Goal: Task Accomplishment & Management: Manage account settings

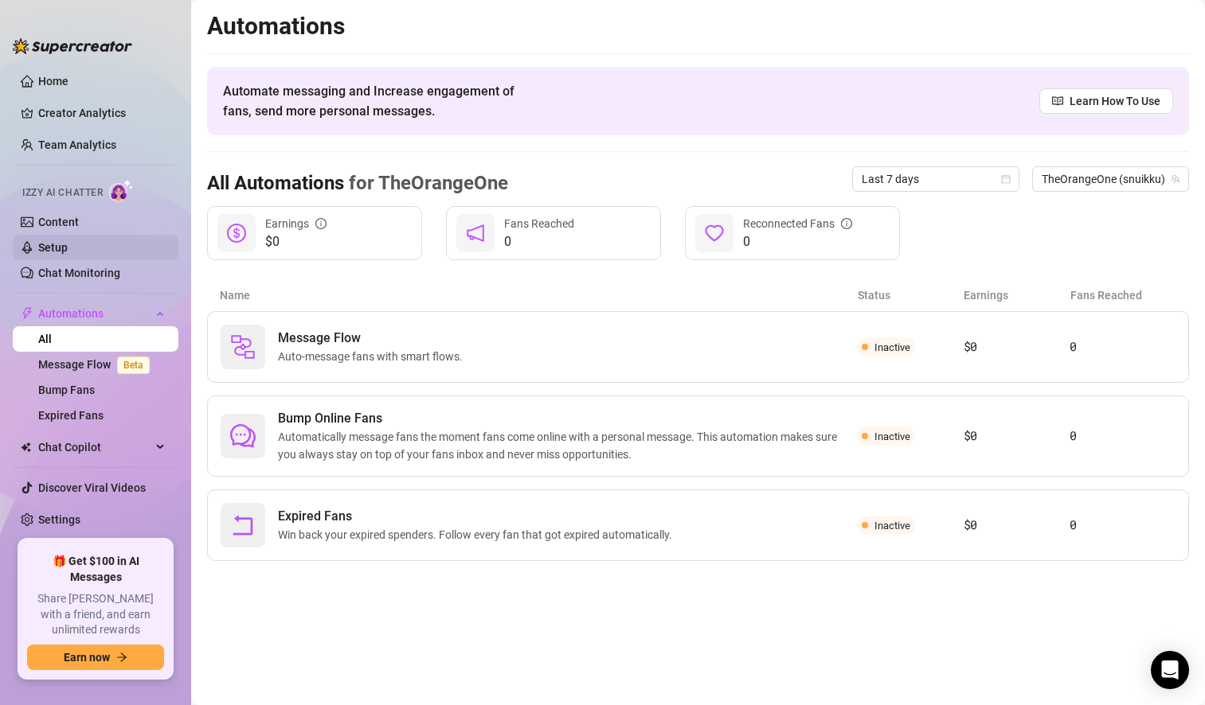
click at [68, 247] on link "Setup" at bounding box center [52, 247] width 29 height 13
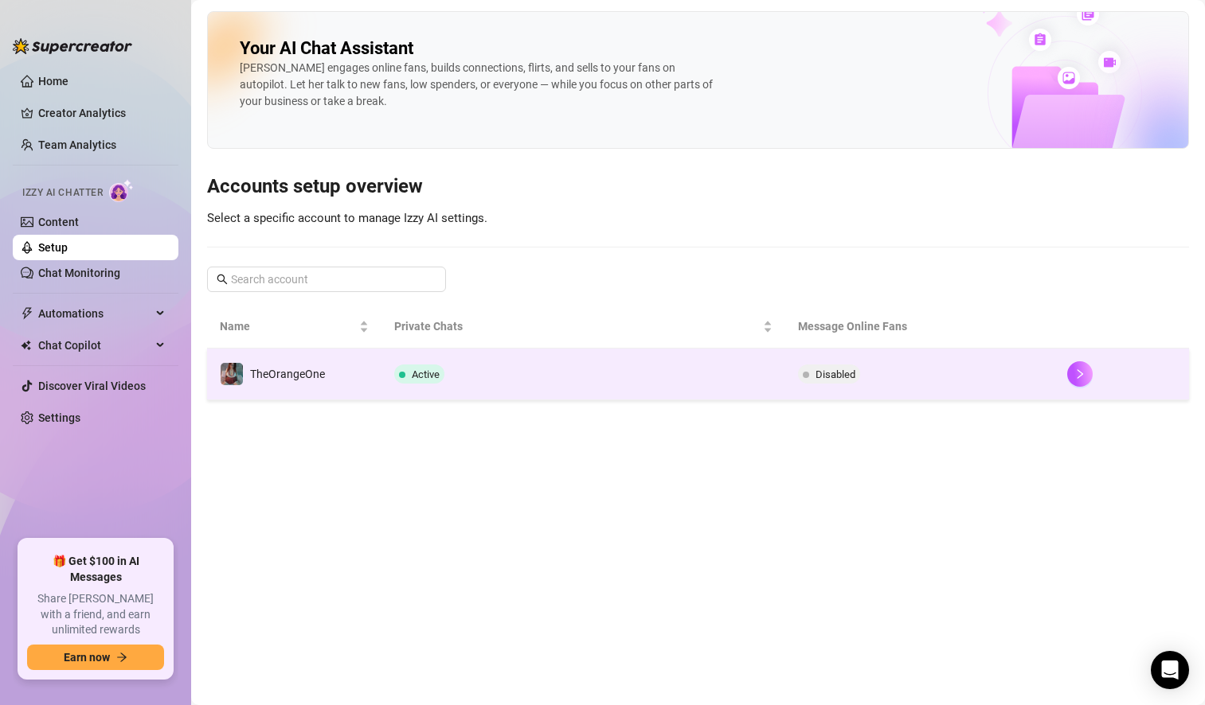
click at [686, 372] on td "Active" at bounding box center [583, 375] width 404 height 52
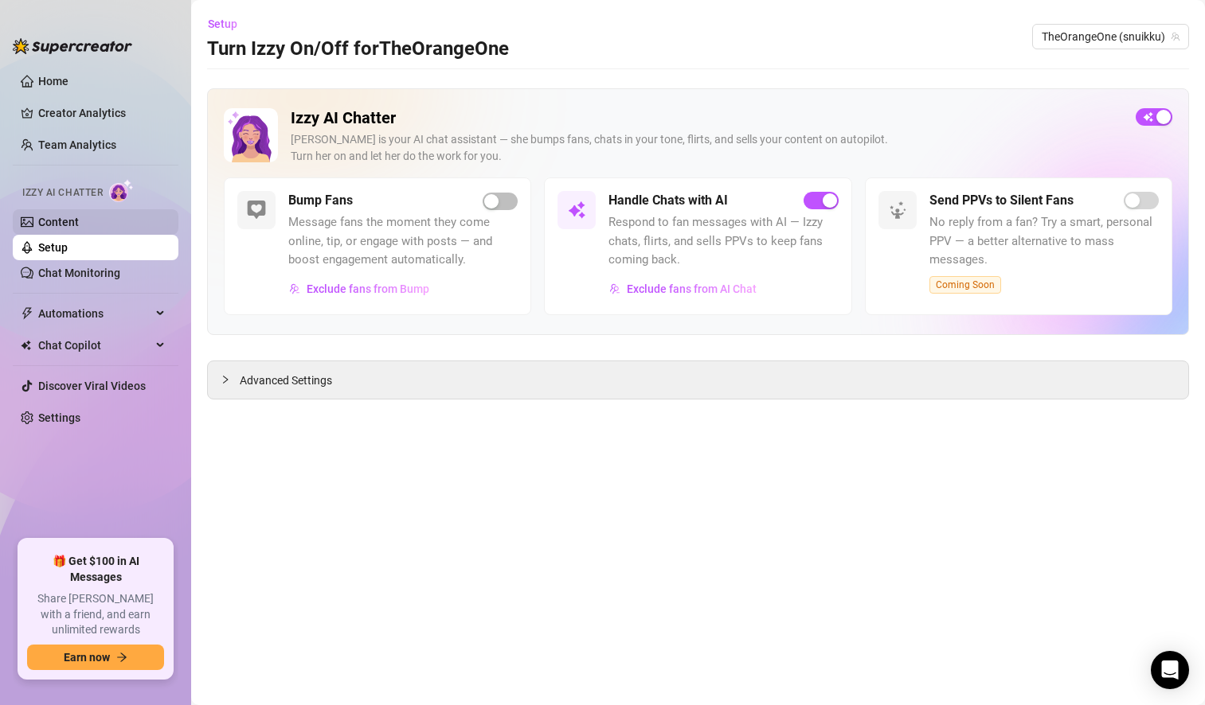
click at [79, 227] on link "Content" at bounding box center [58, 222] width 41 height 13
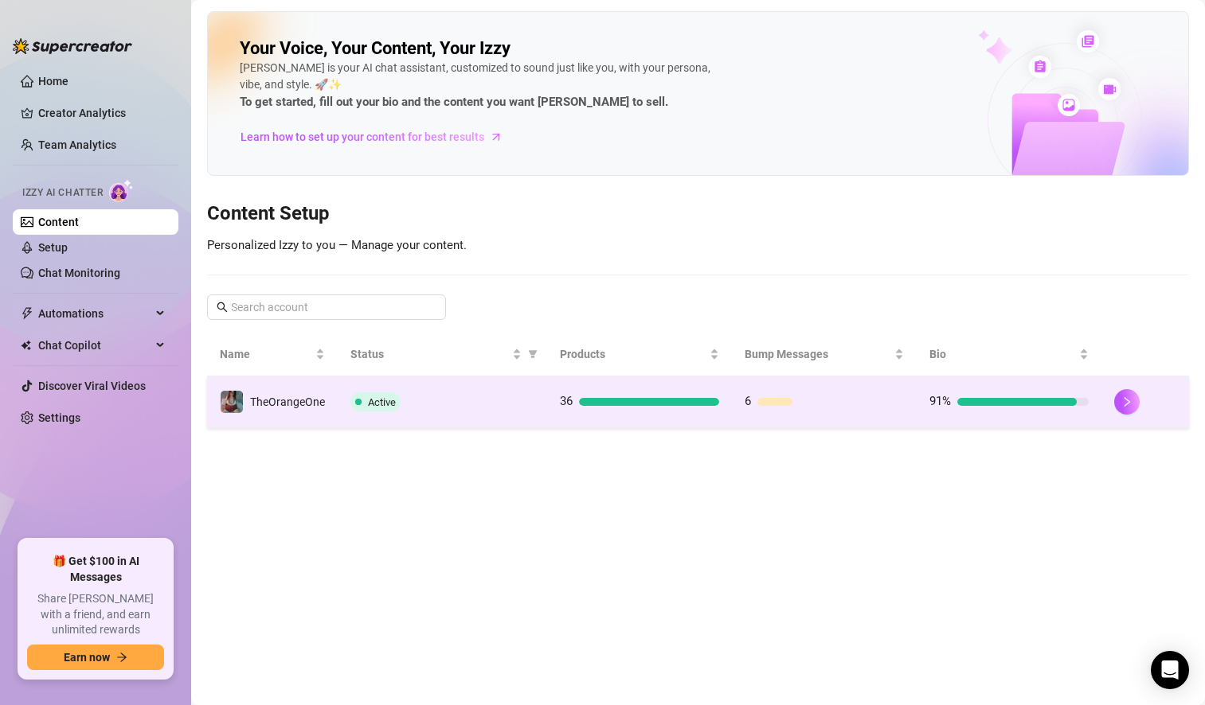
click at [541, 408] on td "Active" at bounding box center [442, 403] width 209 height 52
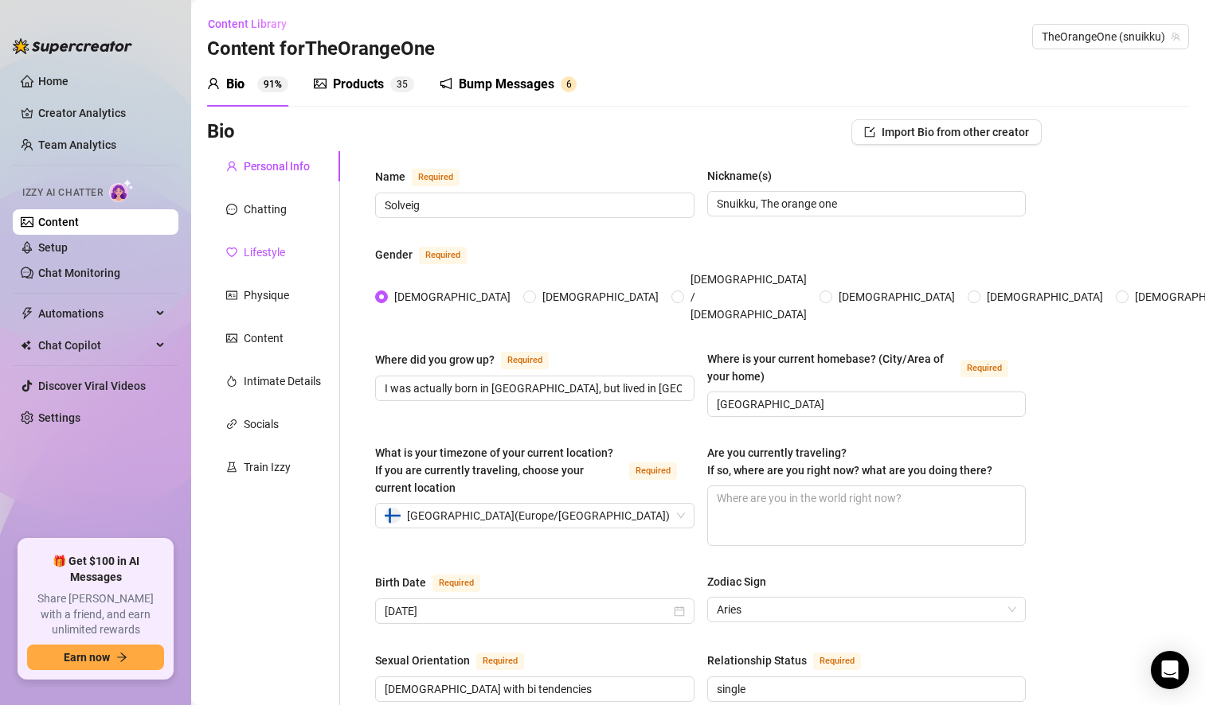
click at [271, 250] on div "Lifestyle" at bounding box center [264, 253] width 41 height 18
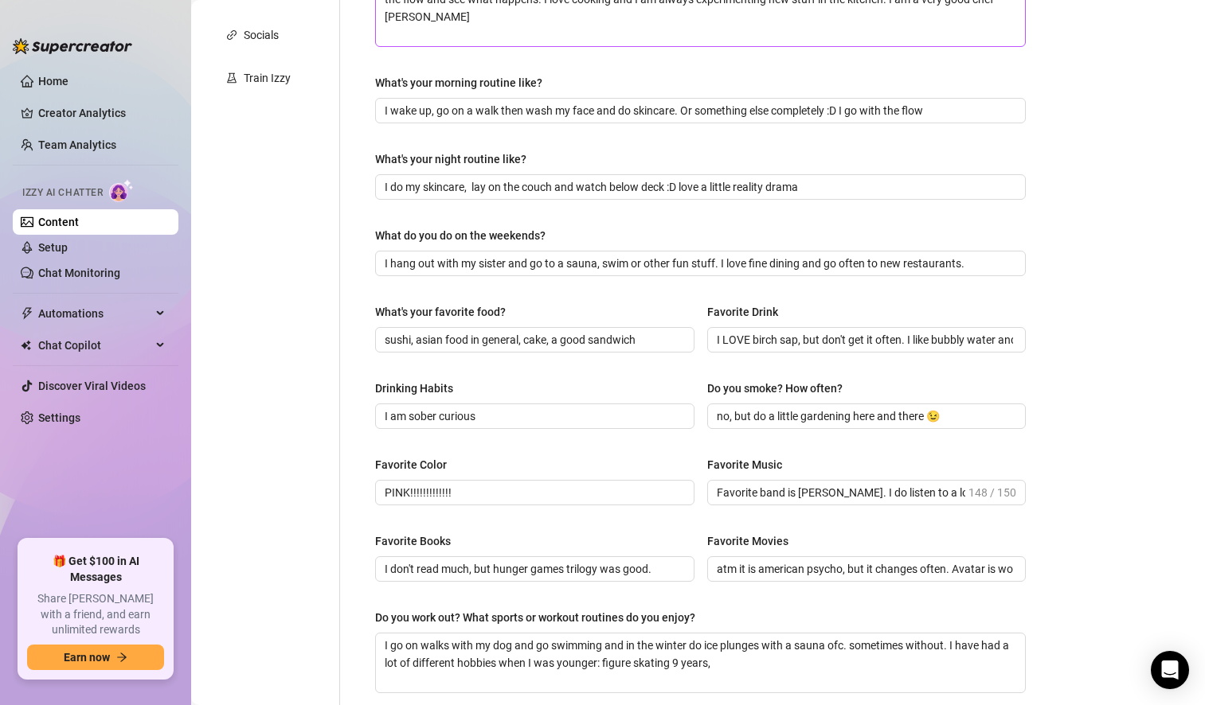
scroll to position [390, 0]
click at [505, 416] on input "I am sober curious" at bounding box center [533, 416] width 297 height 18
type input "I am sober curious, have not drunk [MEDICAL_DATA] in over a month now"
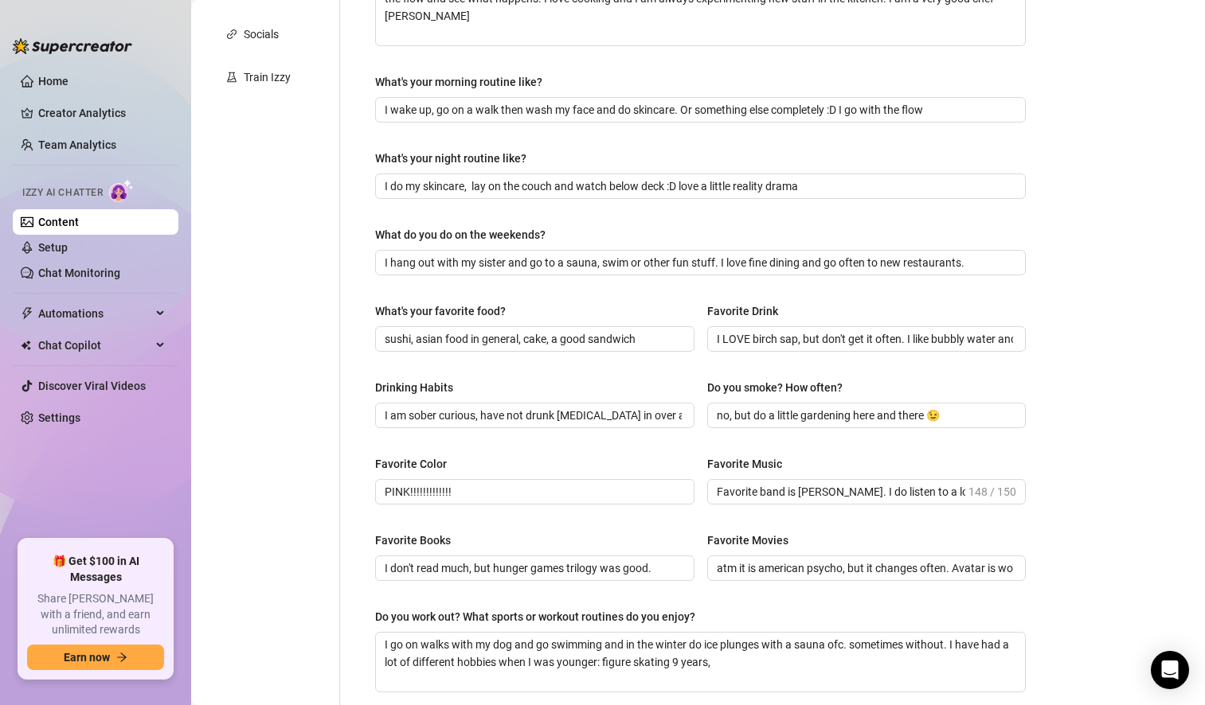
click at [338, 536] on div "Personal Info Chatting Lifestyle Physique Content Intimate Details Socials Trai…" at bounding box center [273, 297] width 133 height 1073
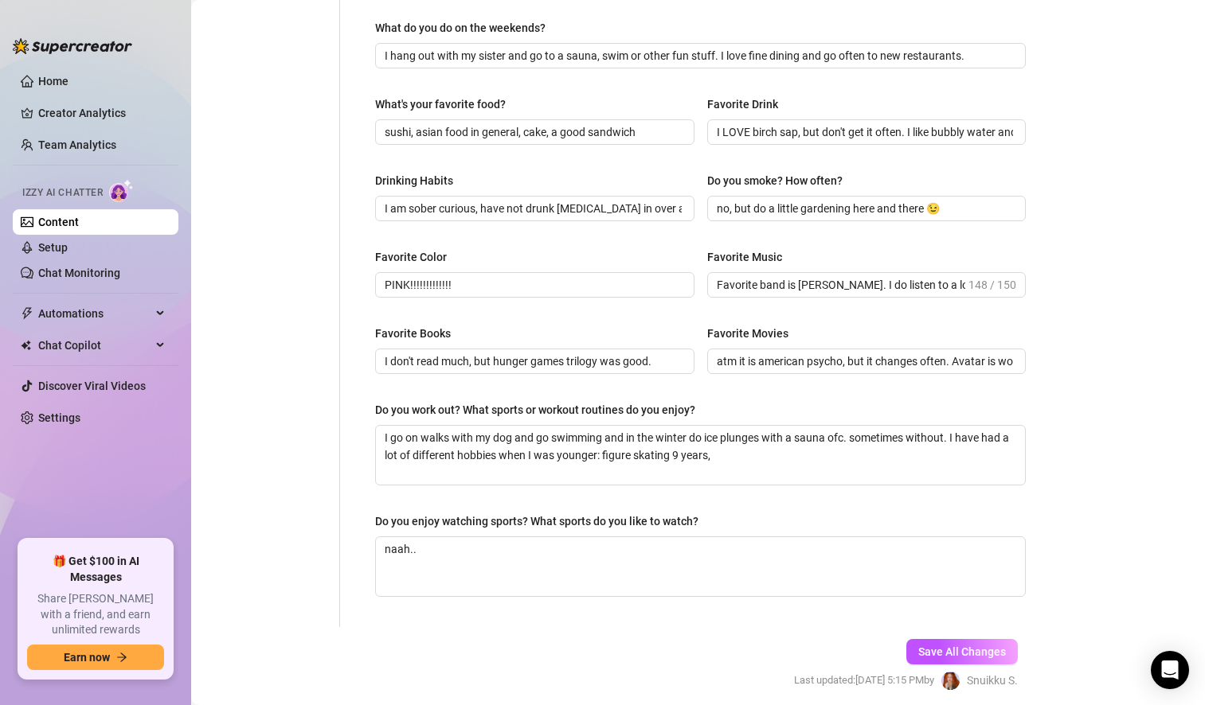
scroll to position [599, 0]
click at [734, 455] on textarea "I go on walks with my dog and go swimming and in the winter do ice plunges with…" at bounding box center [700, 453] width 649 height 59
type textarea "I go on walks with my dog and go swimming and in the winter do ice plunges with…"
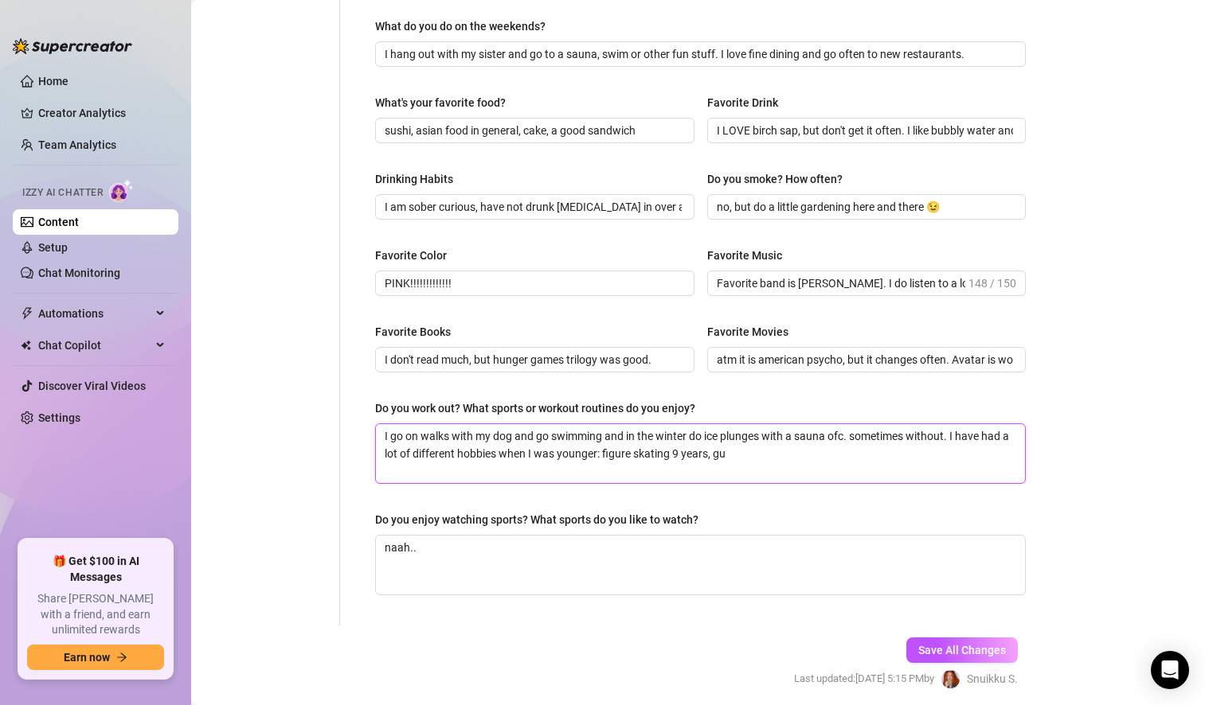
type textarea "I go on walks with my dog and go swimming and in the winter do ice plunges with…"
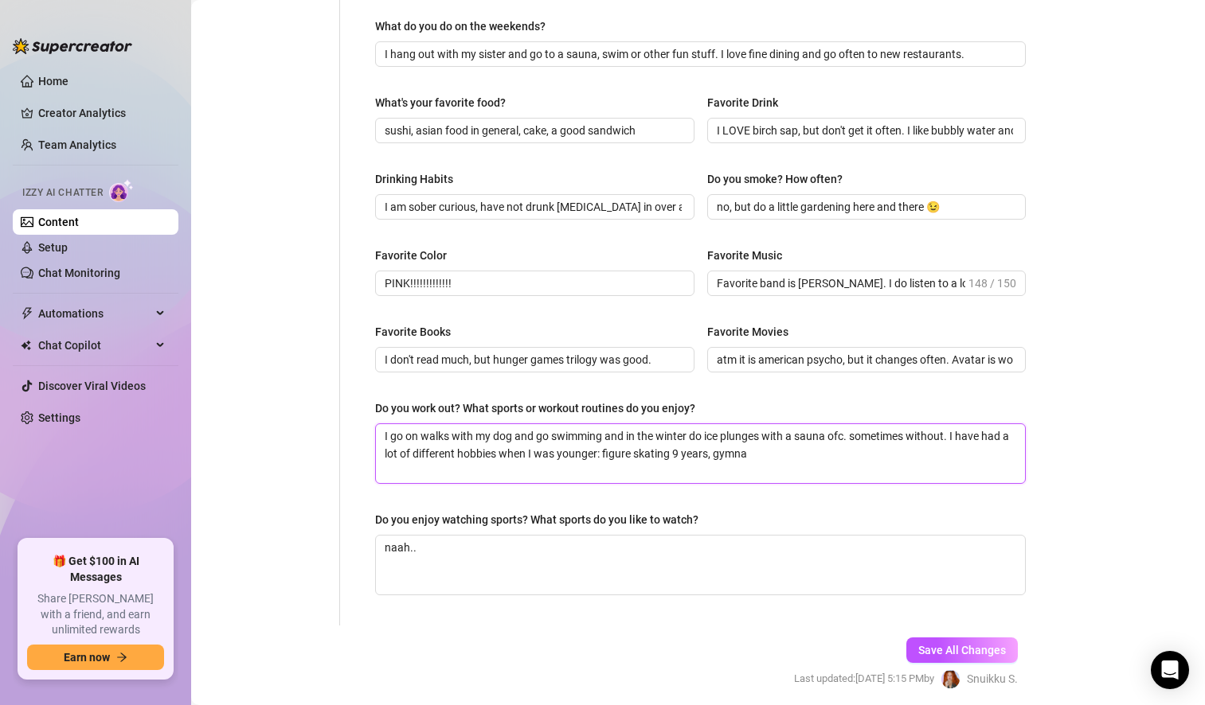
type textarea "I go on walks with my dog and go swimming and in the winter do ice plunges with…"
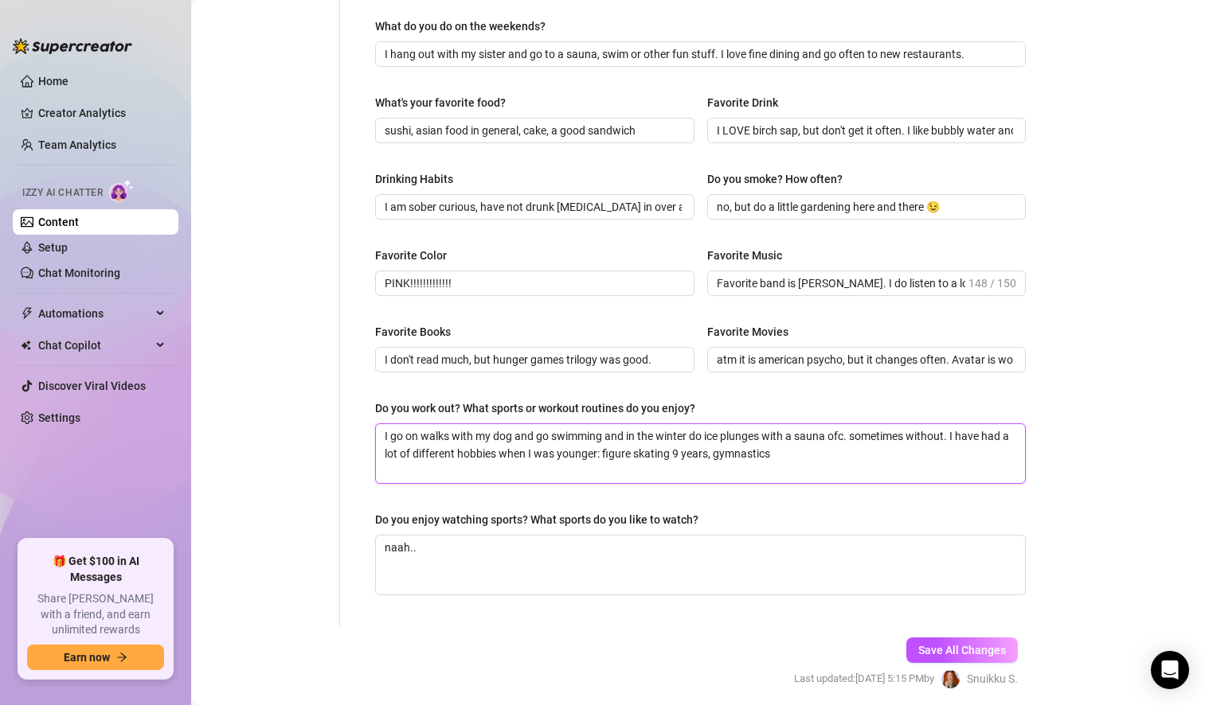
type textarea "I go on walks with my dog and go swimming and in the winter do ice plunges with…"
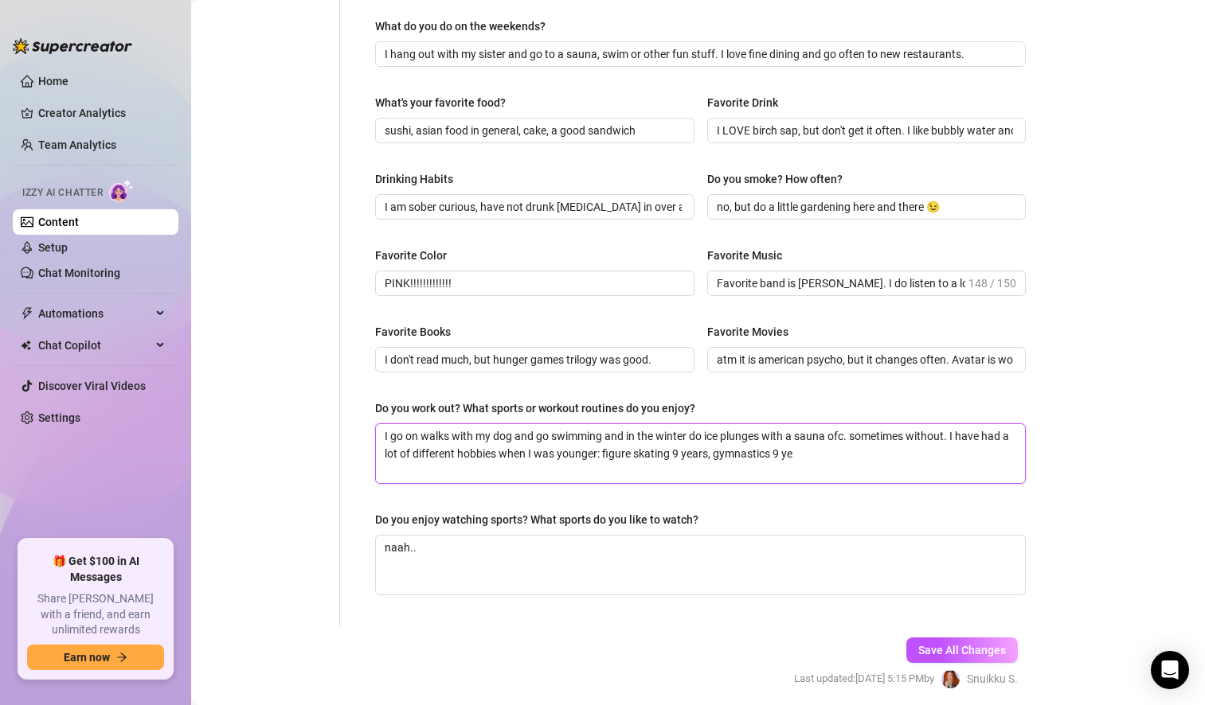
type textarea "I go on walks with my dog and go swimming and in the winter do ice plunges with…"
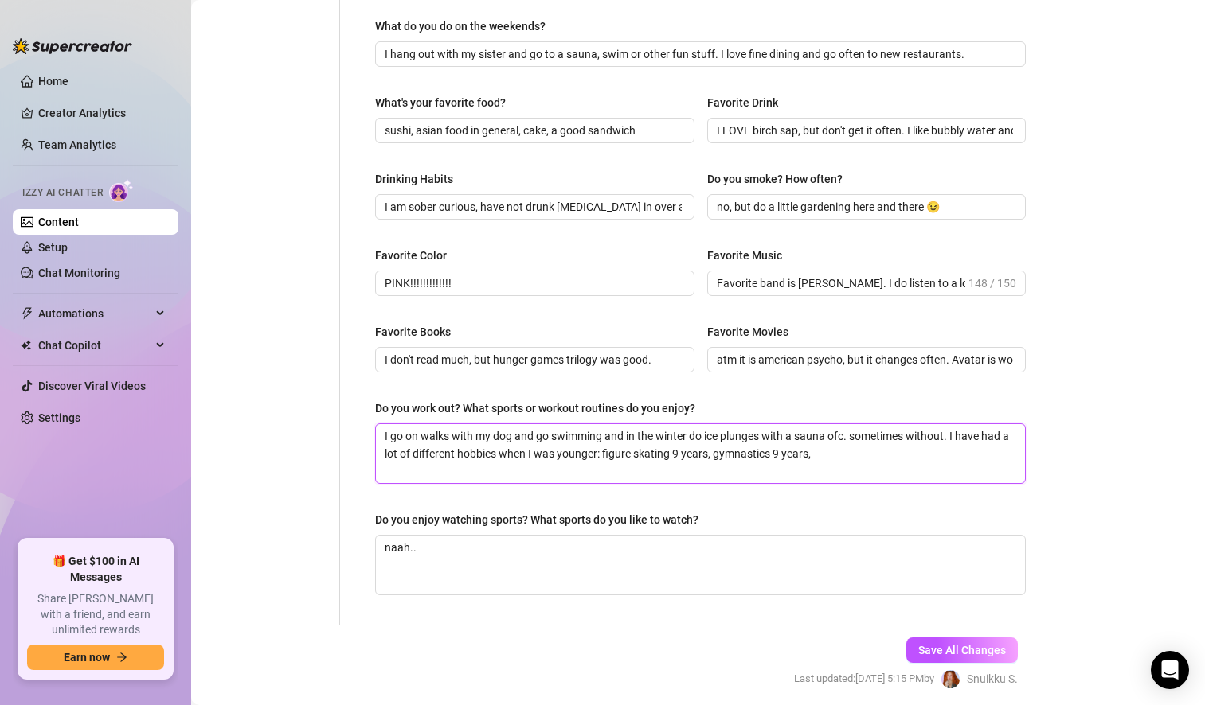
type textarea "I go on walks with my dog and go swimming and in the winter do ice plunges with…"
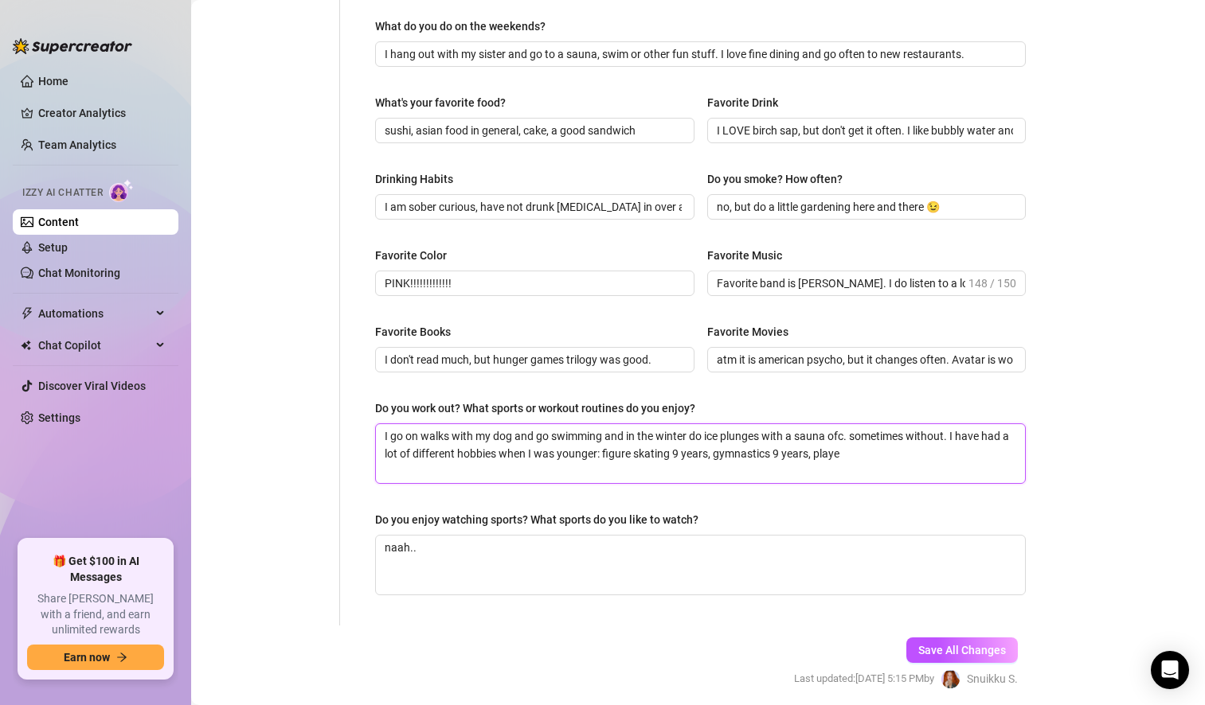
type textarea "I go on walks with my dog and go swimming and in the winter do ice plunges with…"
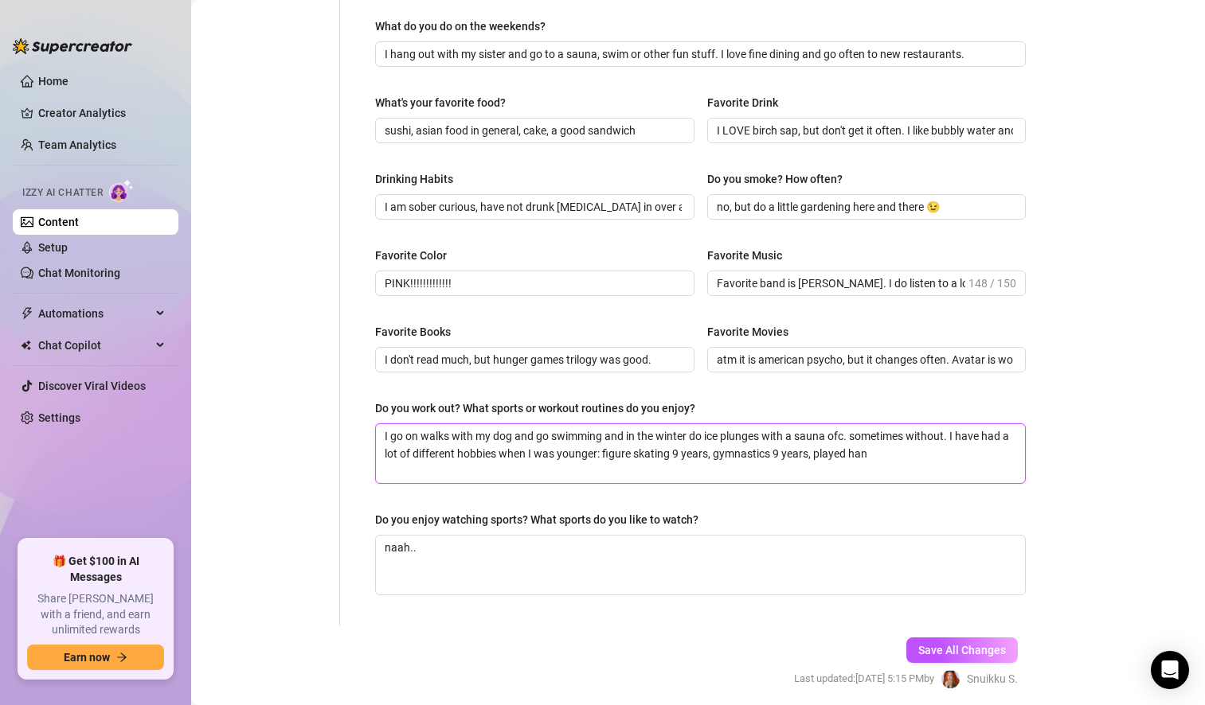
type textarea "I go on walks with my dog and go swimming and in the winter do ice plunges with…"
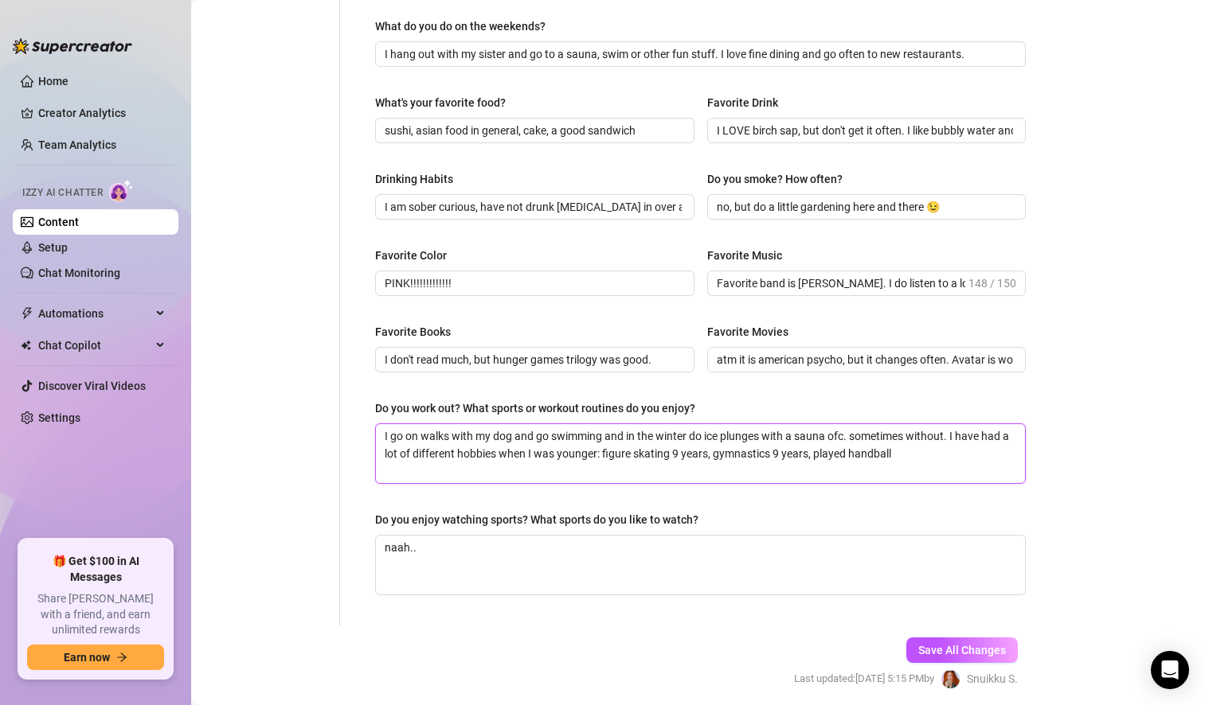
type textarea "I go on walks with my dog and go swimming and in the winter do ice plunges with…"
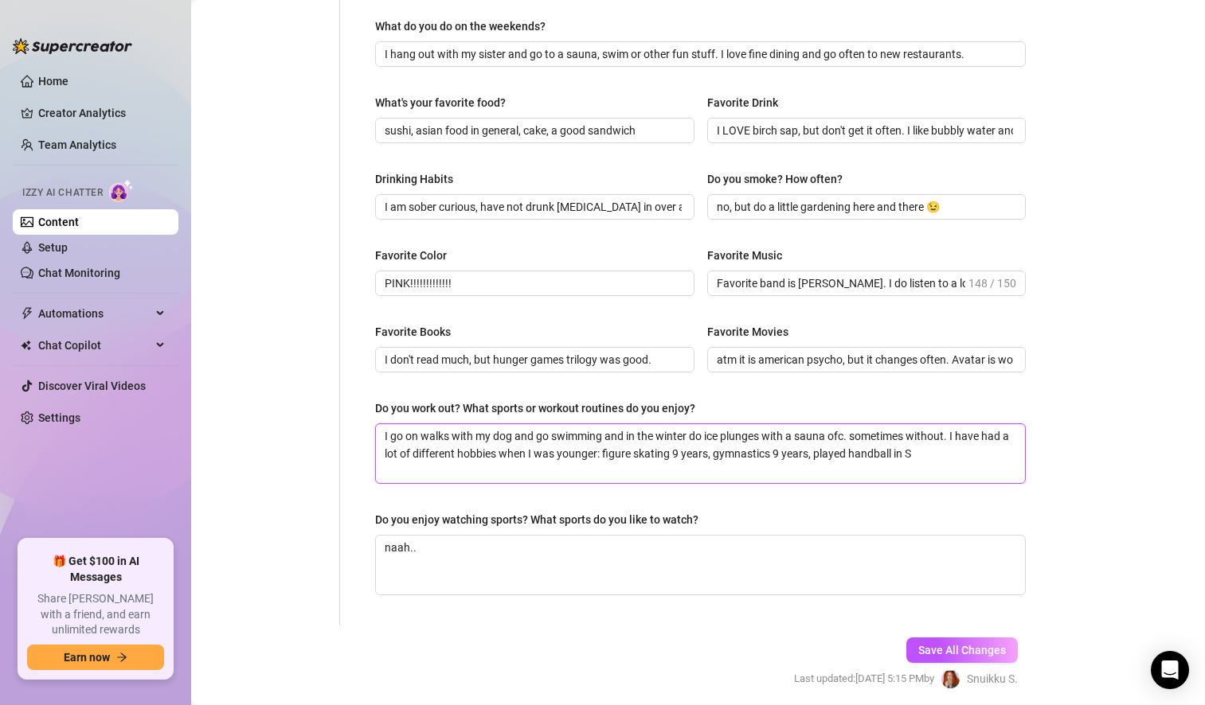
type textarea "I go on walks with my dog and go swimming and in the winter do ice plunges with…"
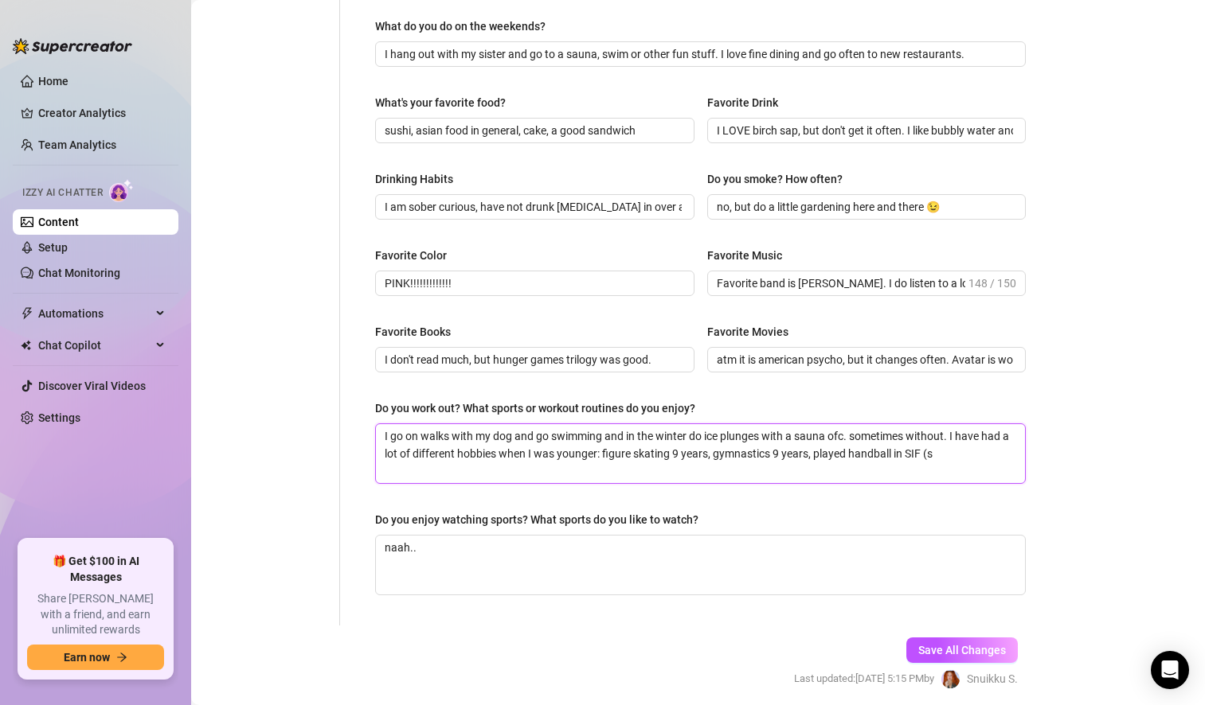
type textarea "I go on walks with my dog and go swimming and in the winter do ice plunges with…"
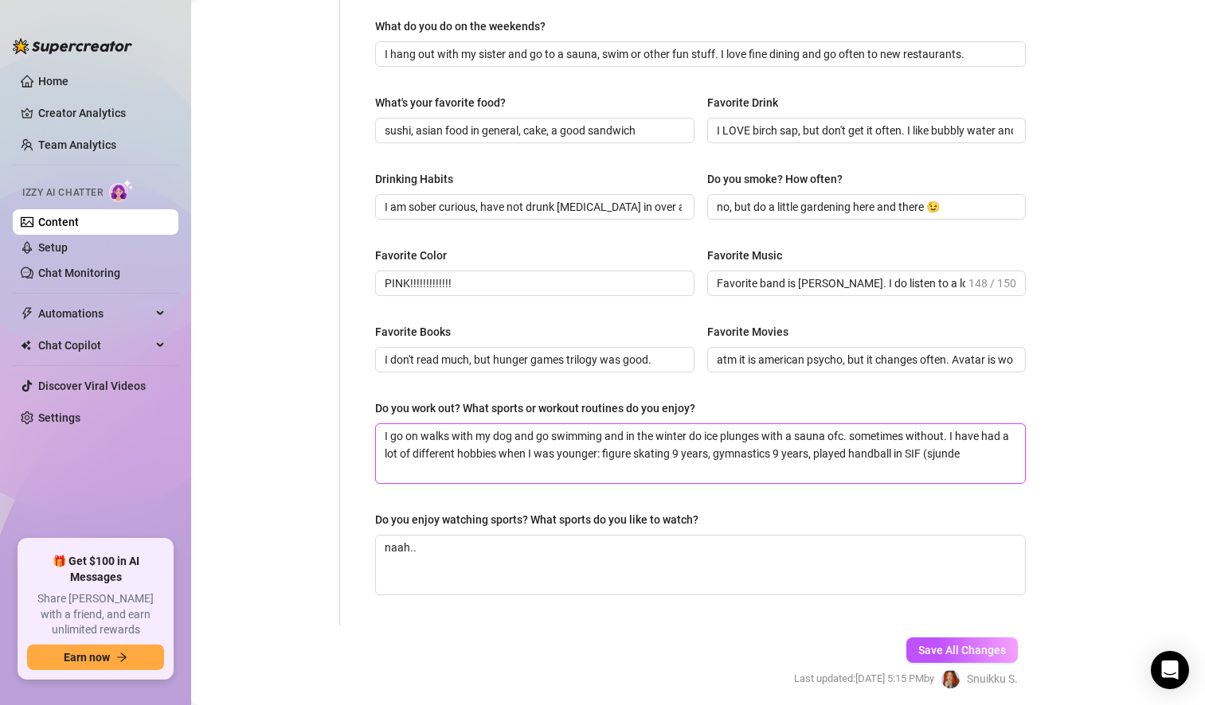
type textarea "I go on walks with my dog and go swimming and in the winter do ice plunges with…"
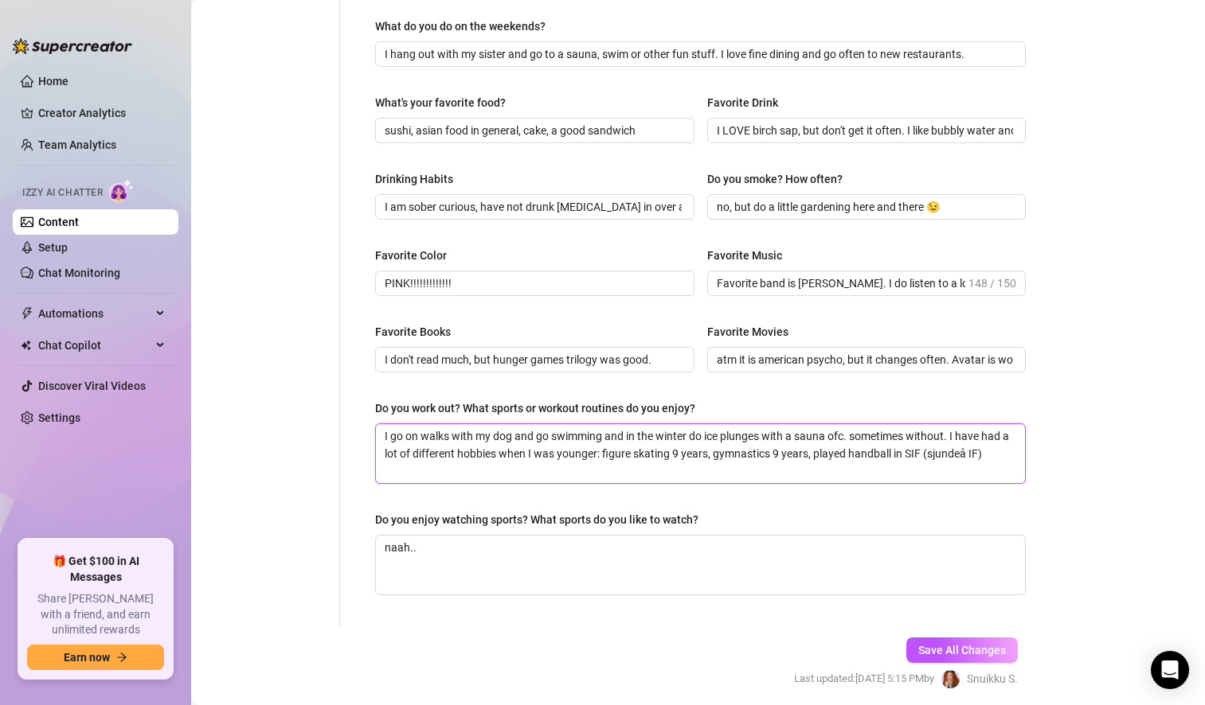
type textarea "I go on walks with my dog and go swimming and in the winter do ice plunges with…"
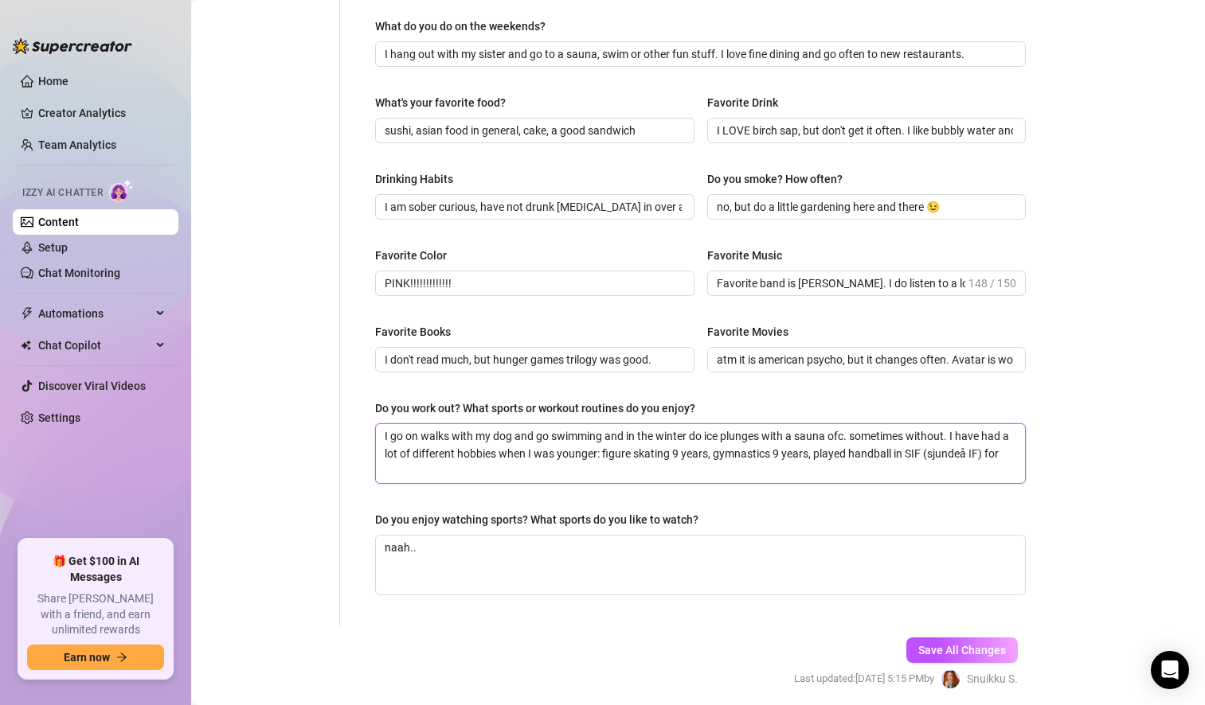
type textarea "I go on walks with my dog and go swimming and in the winter do ice plunges with…"
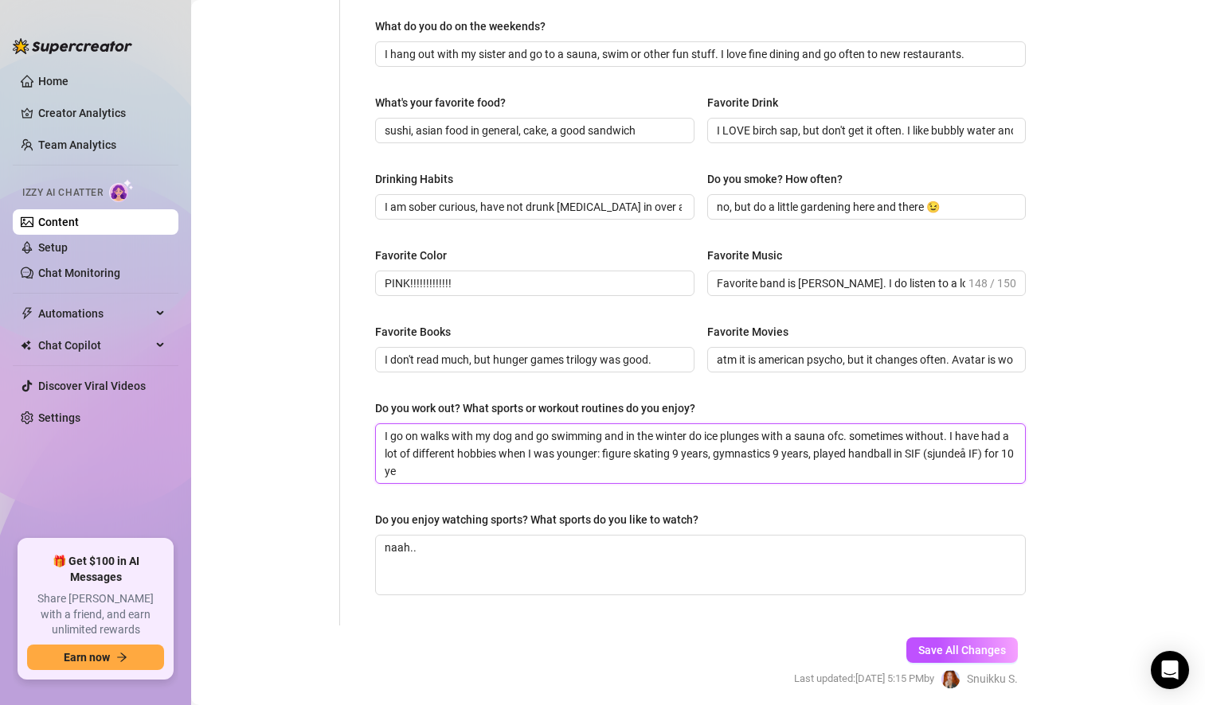
type textarea "I go on walks with my dog and go swimming and in the winter do ice plunges with…"
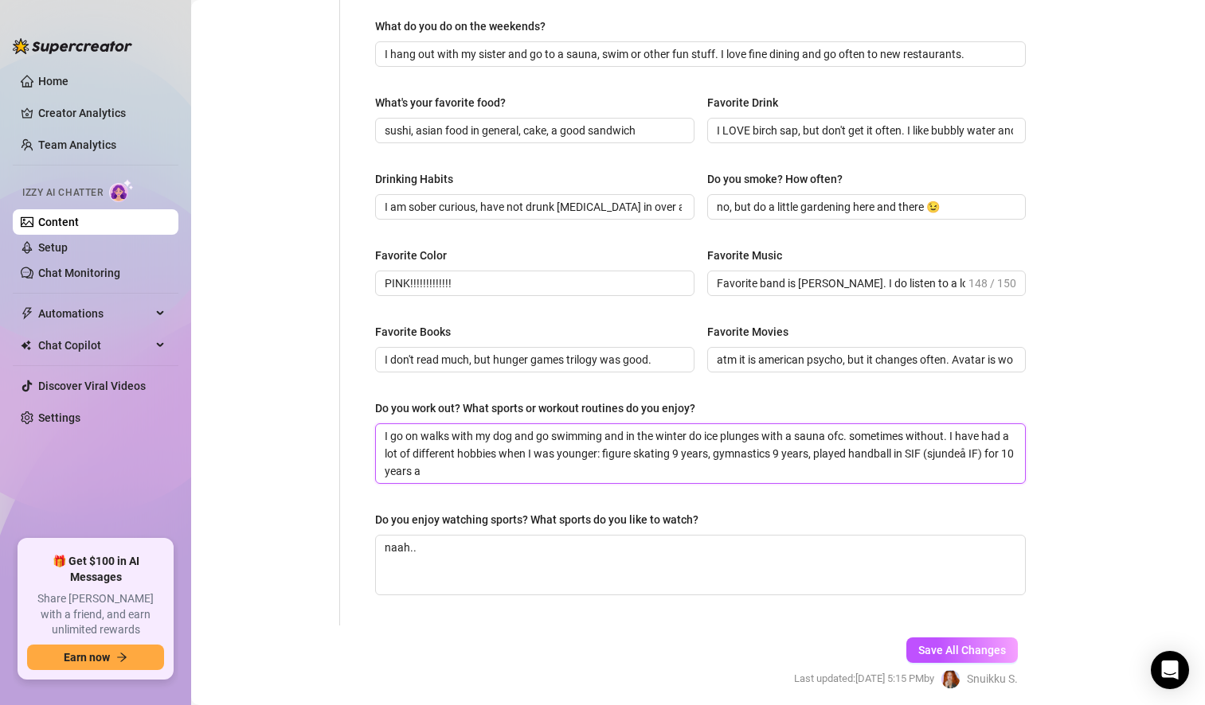
type textarea "I go on walks with my dog and go swimming and in the winter do ice plunges with…"
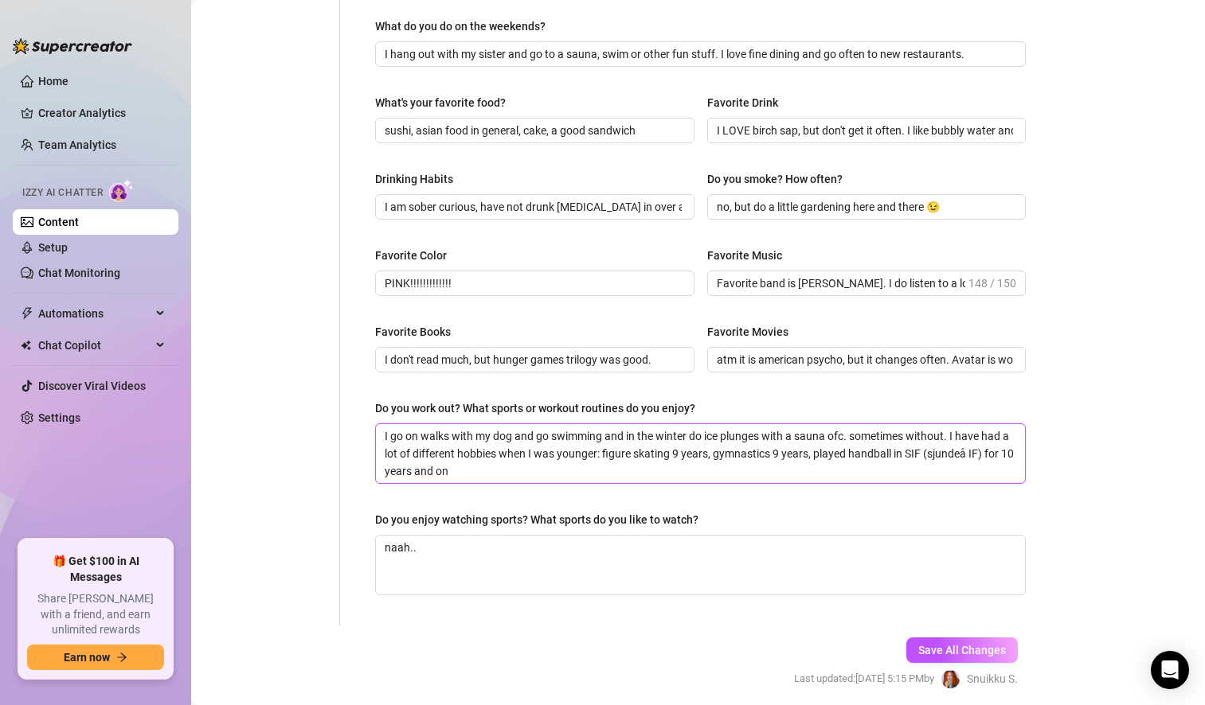
type textarea "I go on walks with my dog and go swimming and in the winter do ice plunges with…"
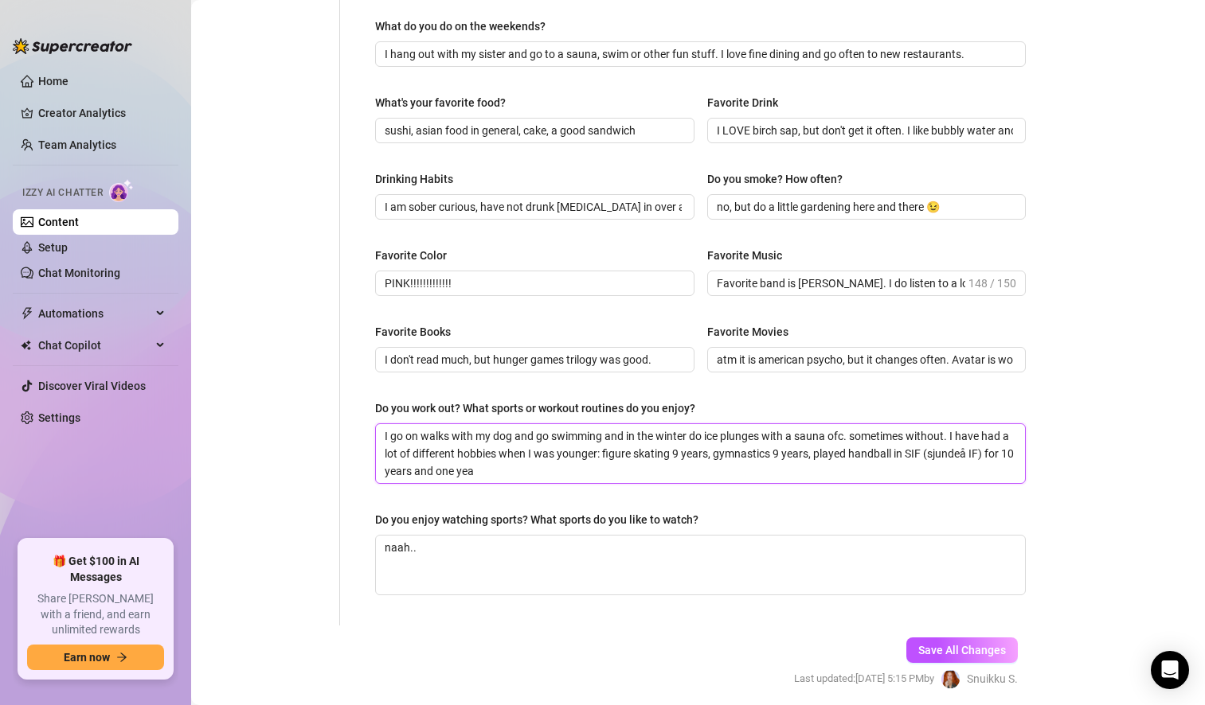
type textarea "I go on walks with my dog and go swimming and in the winter do ice plunges with…"
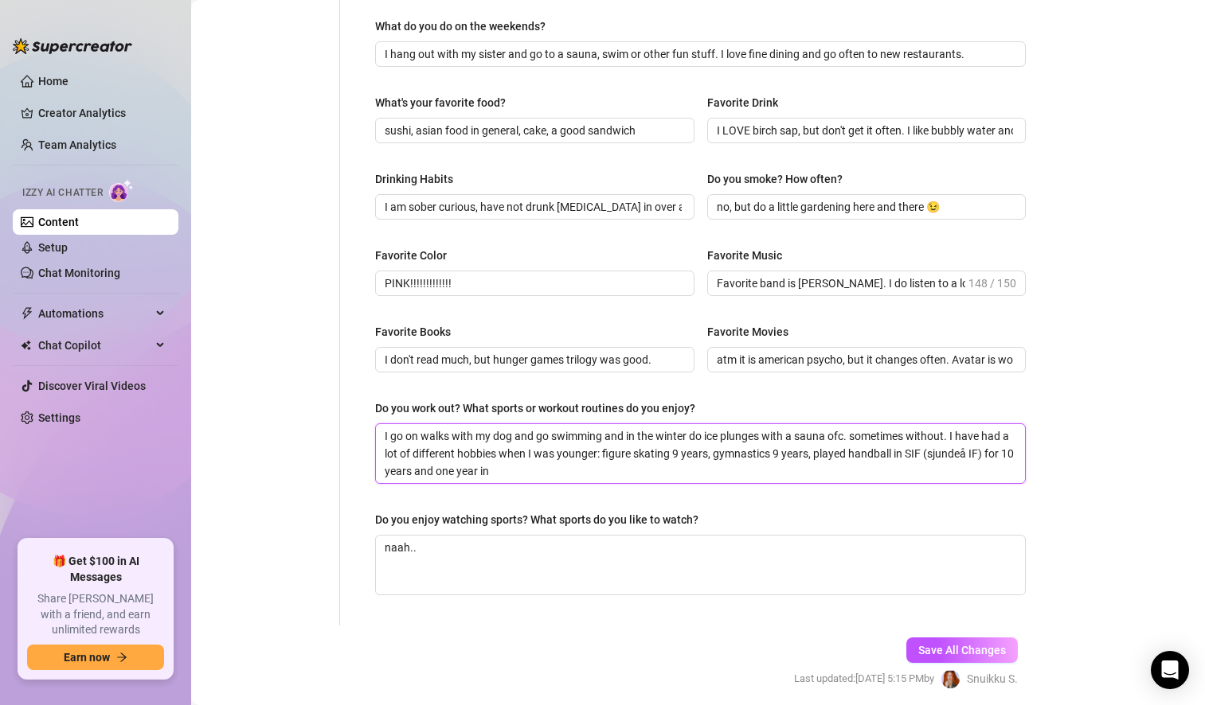
type textarea "I go on walks with my dog and go swimming and in the winter do ice plunges with…"
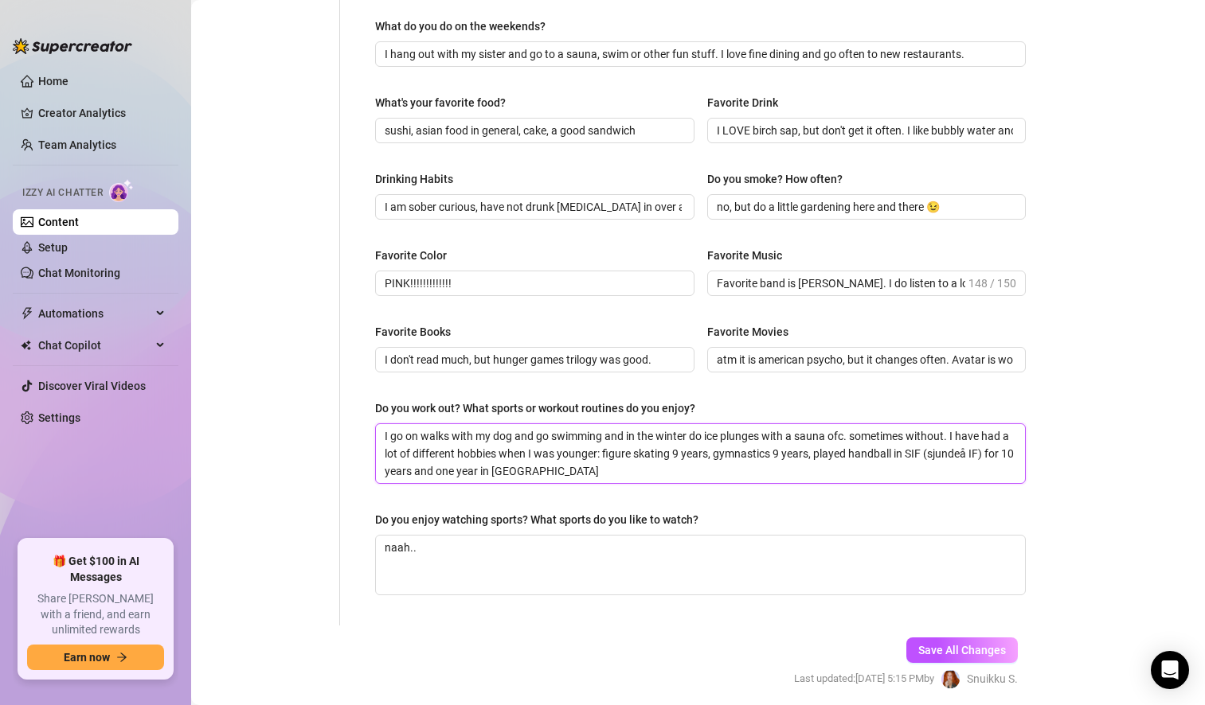
type textarea "I go on walks with my dog and go swimming and in the winter do ice plunges with…"
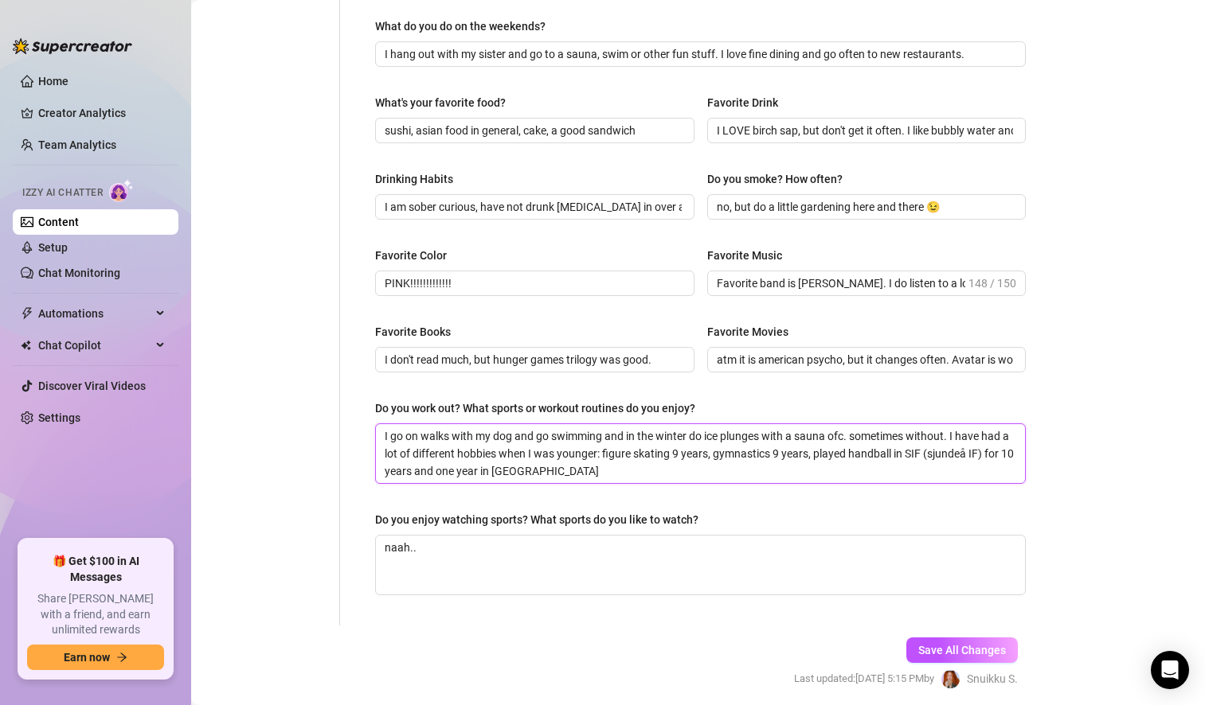
type textarea "I go on walks with my dog and go swimming and in the winter do ice plunges with…"
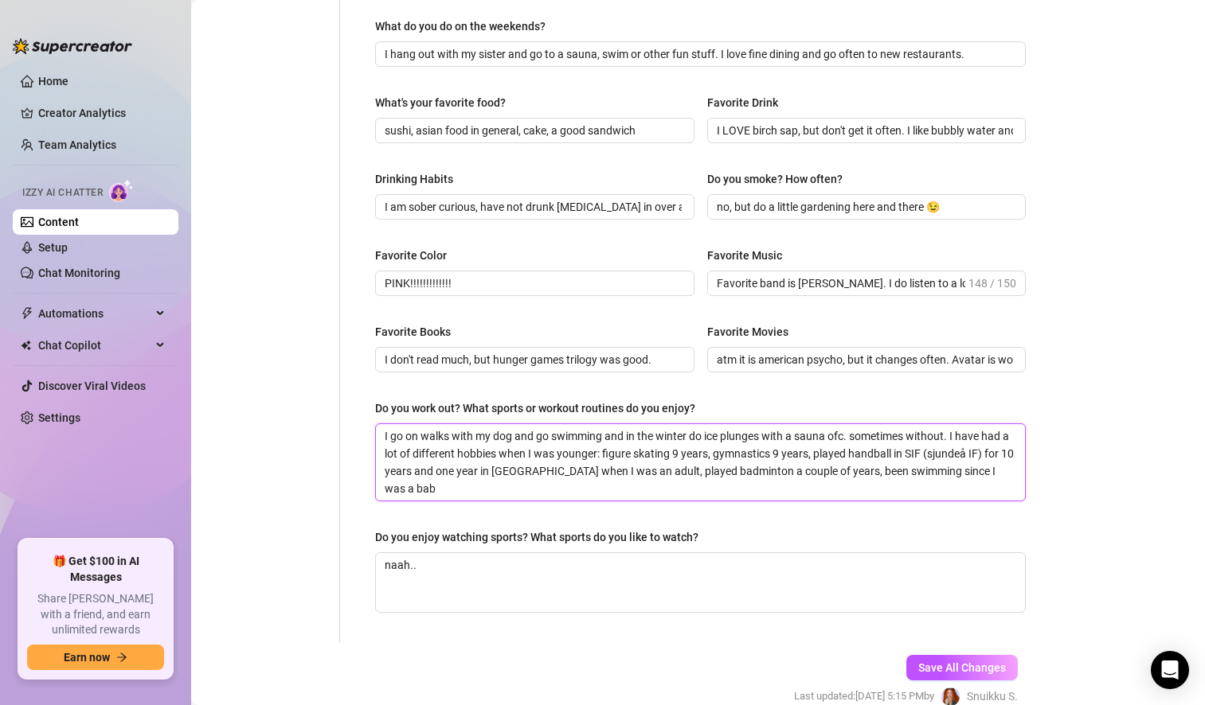
scroll to position [0, 0]
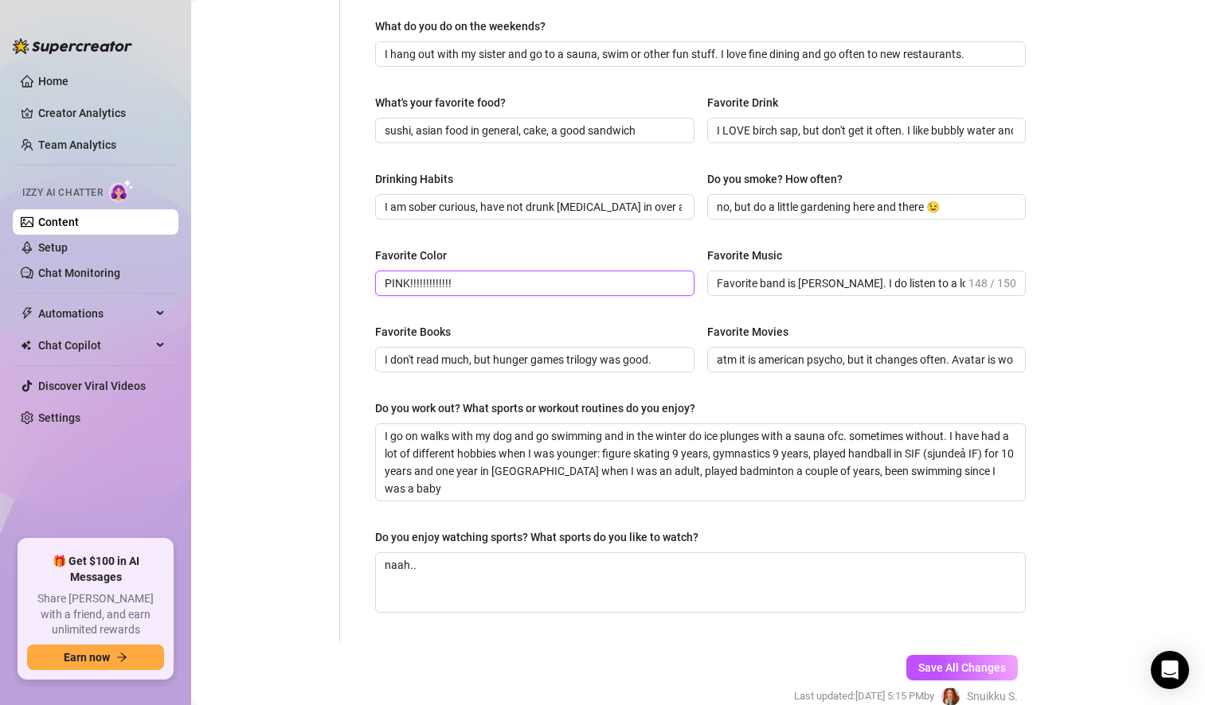
click at [465, 287] on input "PINK!!!!!!!!!!!!!" at bounding box center [533, 284] width 297 height 18
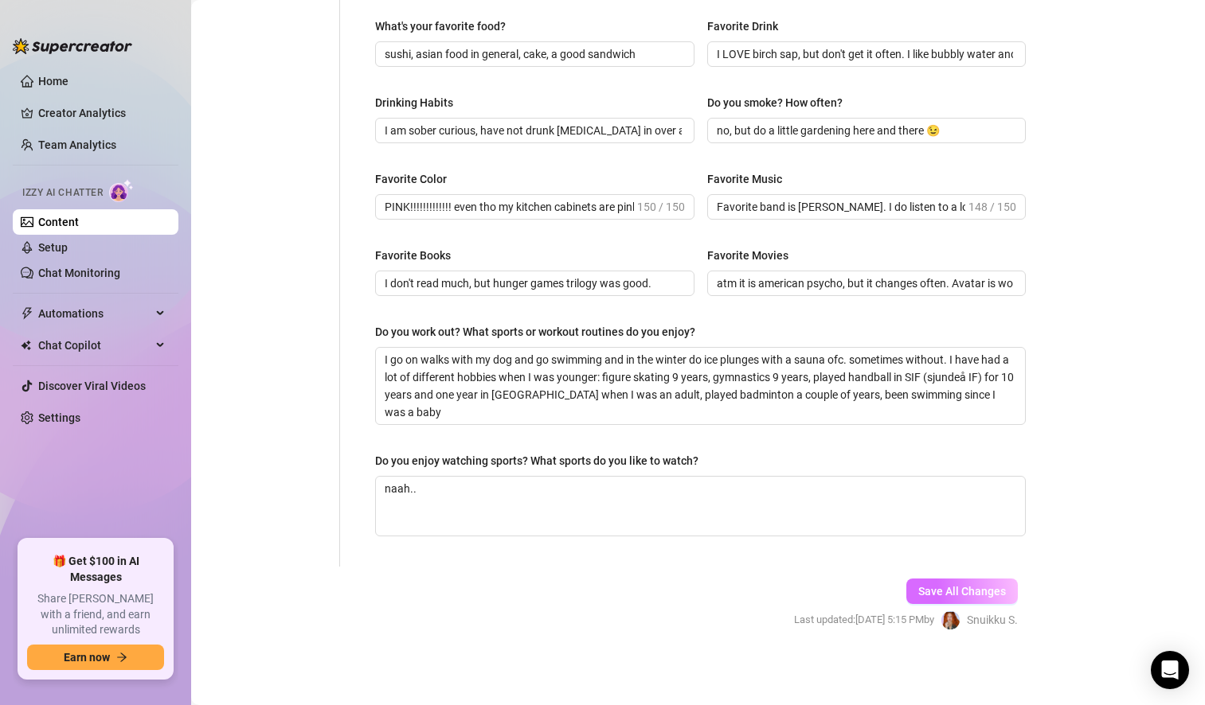
click at [963, 596] on span "Save All Changes" at bounding box center [962, 591] width 88 height 13
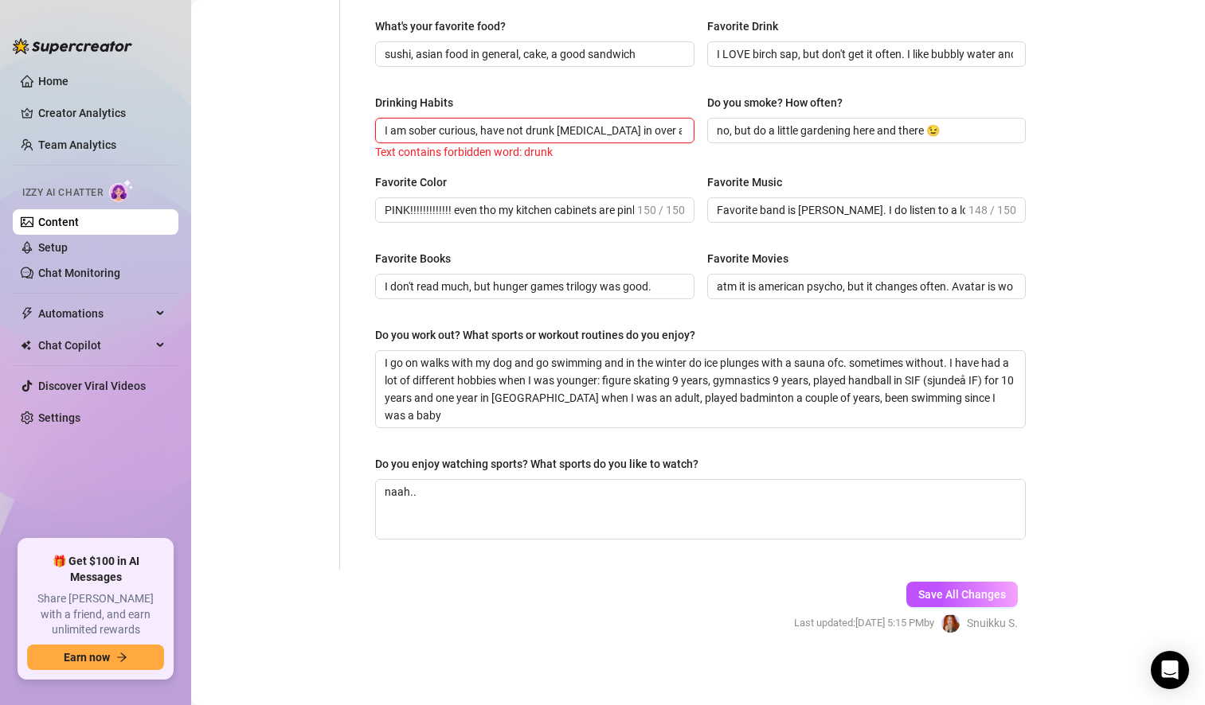
click at [553, 130] on input "I am sober curious, have not drunk [MEDICAL_DATA] in over a month now" at bounding box center [533, 131] width 297 height 18
click at [953, 596] on span "Save All Changes" at bounding box center [962, 594] width 88 height 13
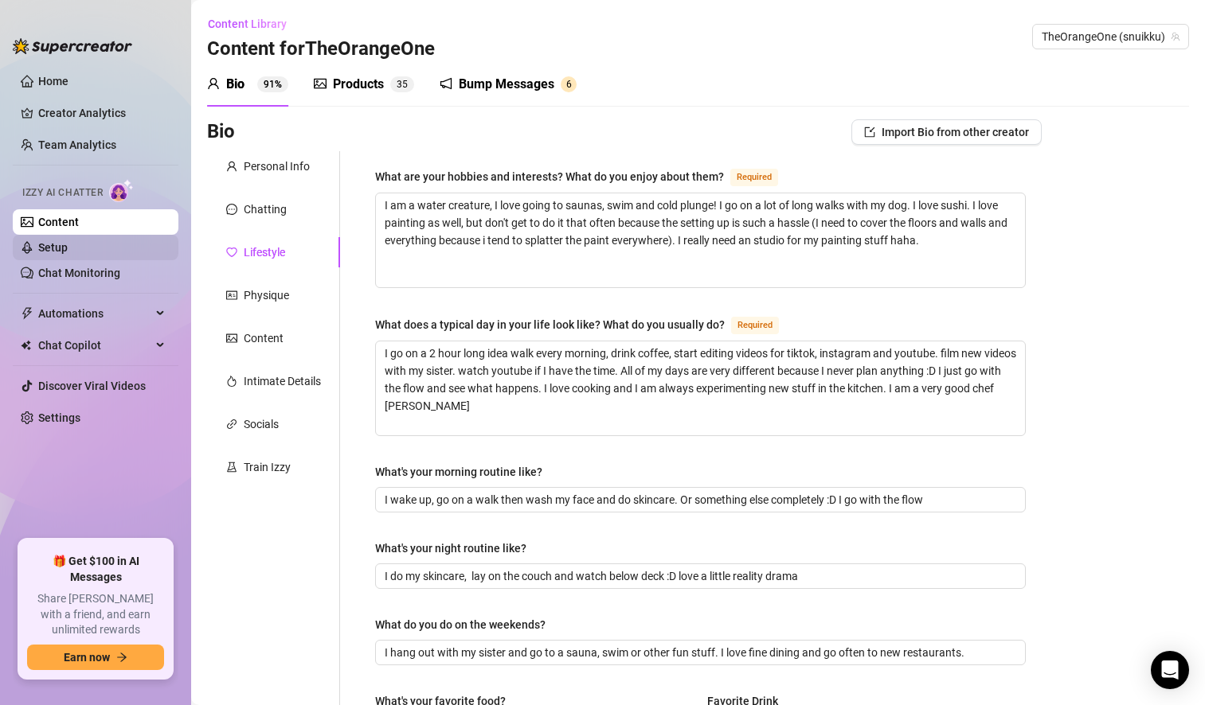
click at [63, 249] on link "Setup" at bounding box center [52, 247] width 29 height 13
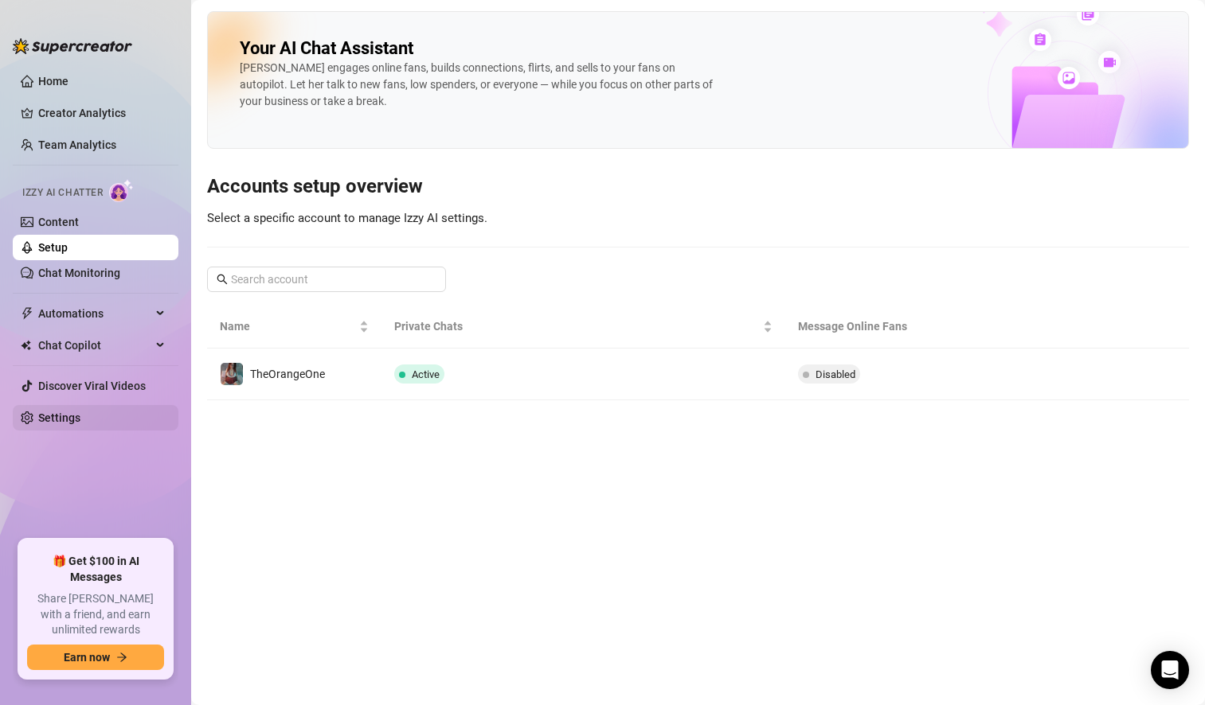
click at [80, 419] on link "Settings" at bounding box center [59, 418] width 42 height 13
